Goal: Communication & Community: Answer question/provide support

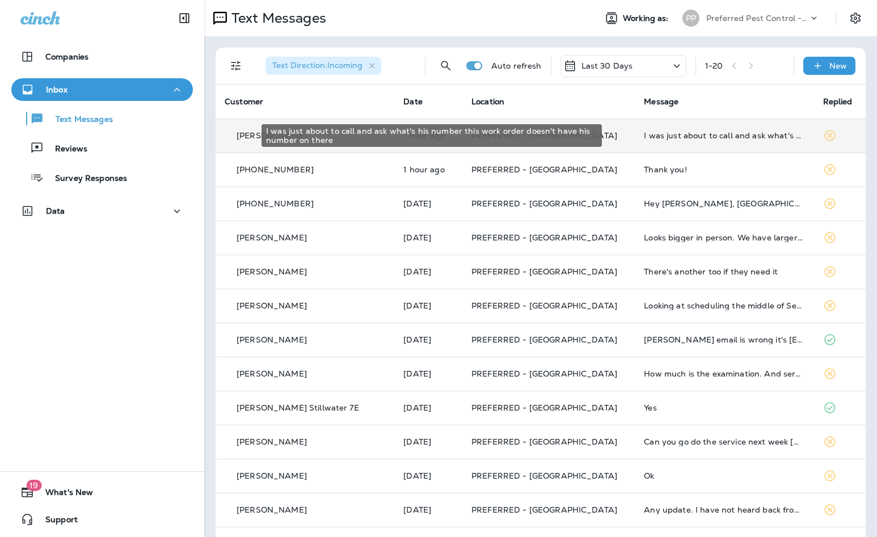
click at [644, 139] on div "I was just about to call and ask what's his number this work order doesn't have…" at bounding box center [724, 135] width 161 height 9
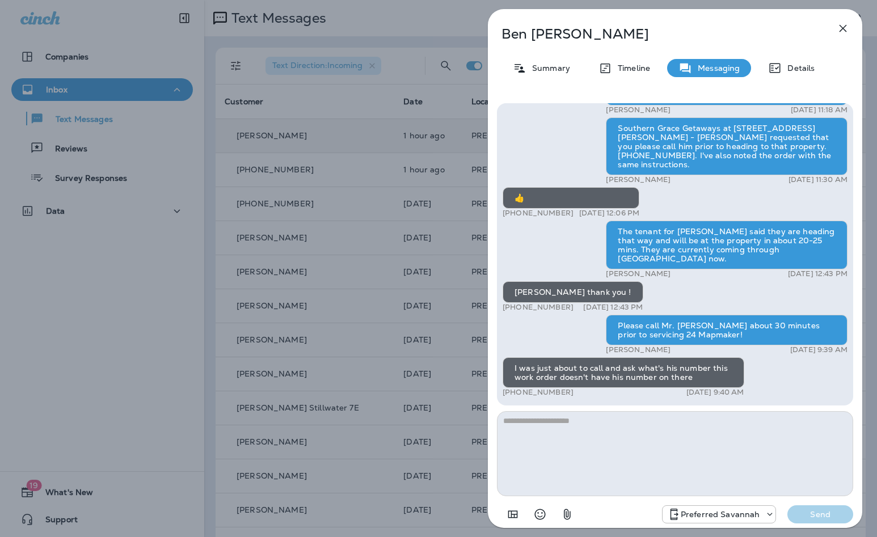
click at [846, 26] on icon "button" at bounding box center [843, 29] width 14 height 14
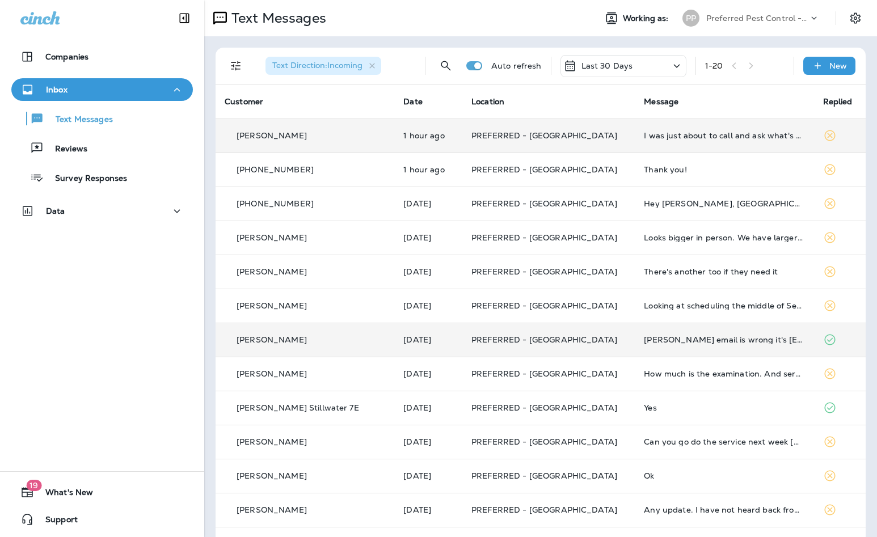
click at [583, 344] on td "PREFERRED - [GEOGRAPHIC_DATA]" at bounding box center [548, 340] width 172 height 34
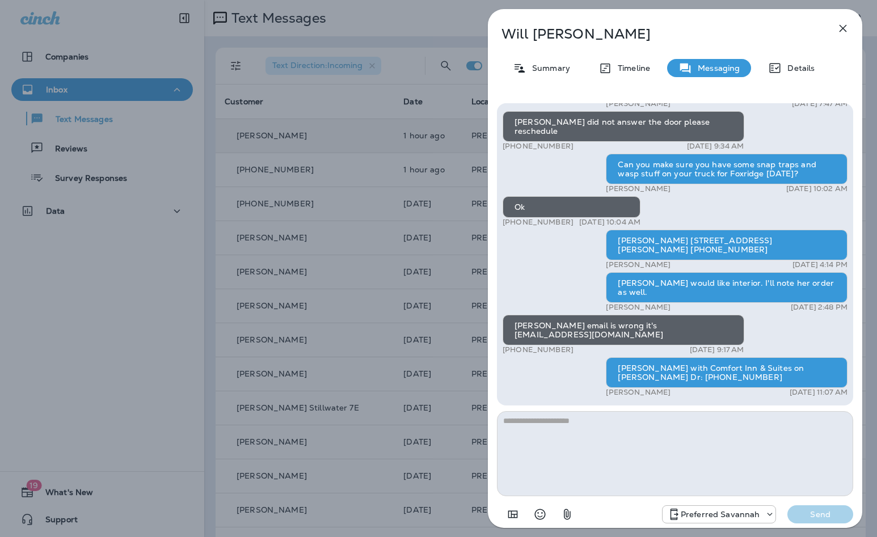
click at [841, 22] on icon "button" at bounding box center [843, 29] width 14 height 14
